Goal: Transaction & Acquisition: Purchase product/service

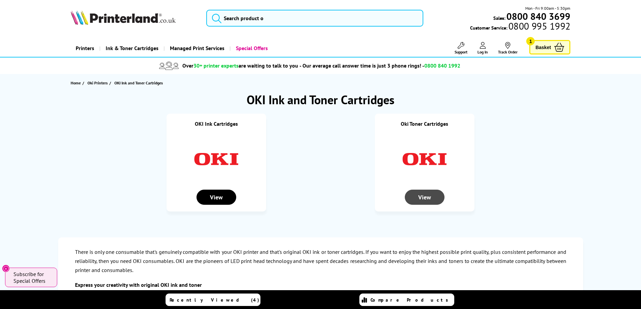
click at [426, 202] on div "View" at bounding box center [425, 197] width 40 height 15
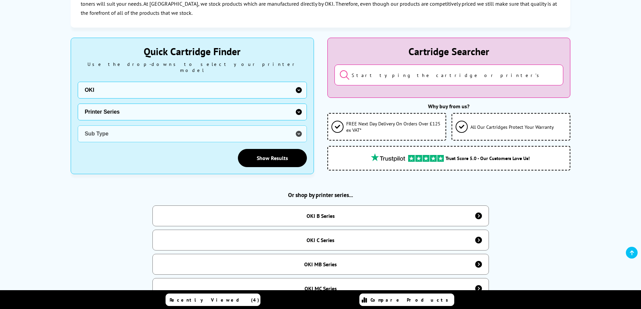
scroll to position [168, 0]
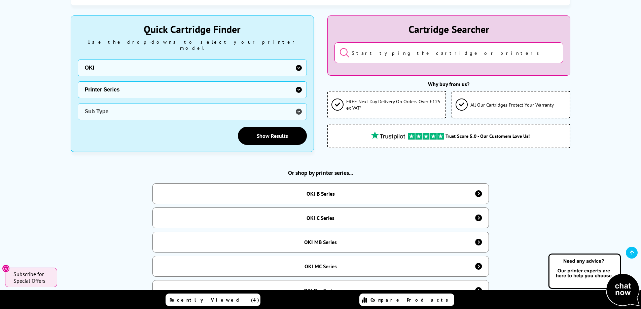
click at [296, 82] on select "Printer Series Dot Matrix Series B Series C Series MB Series MC Series Pro Seri…" at bounding box center [192, 89] width 229 height 17
click at [447, 56] on input "search" at bounding box center [448, 52] width 229 height 21
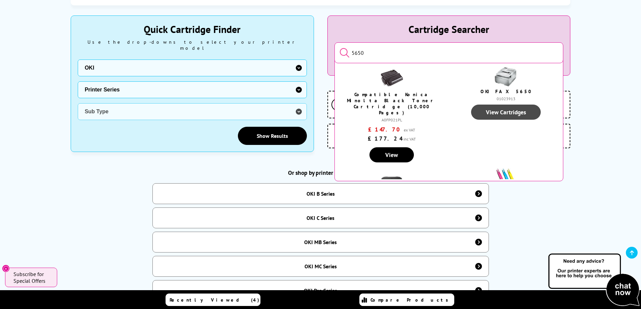
type input "5650"
click at [500, 112] on link "View Cartridges" at bounding box center [506, 112] width 70 height 15
